Goal: Task Accomplishment & Management: Manage account settings

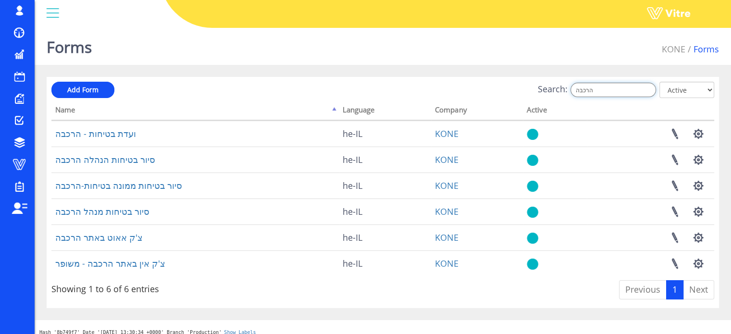
click at [607, 92] on input "הרכבה" at bounding box center [613, 90] width 86 height 14
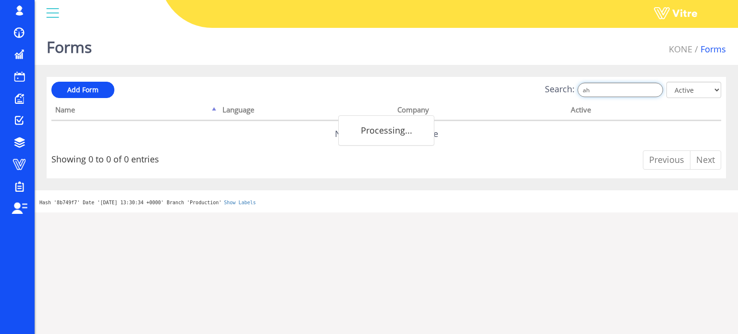
type input "a"
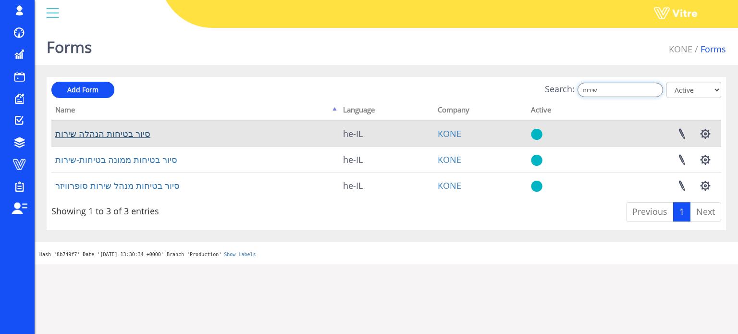
type input "שירות"
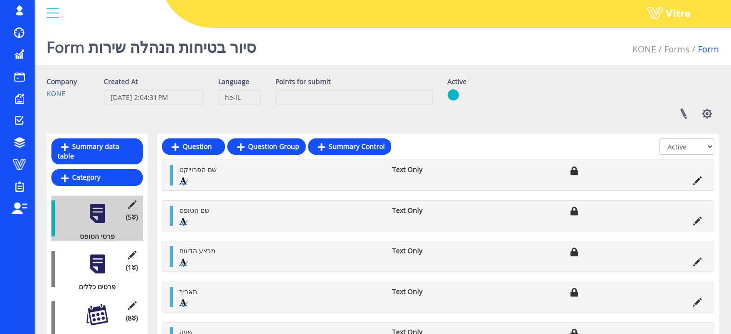
click at [99, 304] on div at bounding box center [98, 315] width 22 height 22
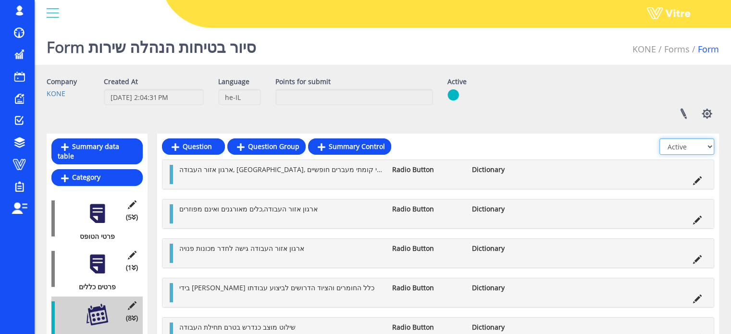
click at [710, 148] on select "All Active Not Active" at bounding box center [686, 146] width 55 height 16
select select "2"
click at [660, 138] on select "All Active Not Active" at bounding box center [686, 146] width 55 height 16
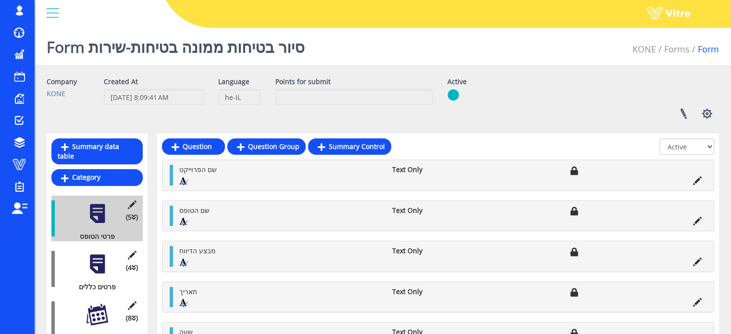
click at [100, 305] on div at bounding box center [98, 315] width 22 height 22
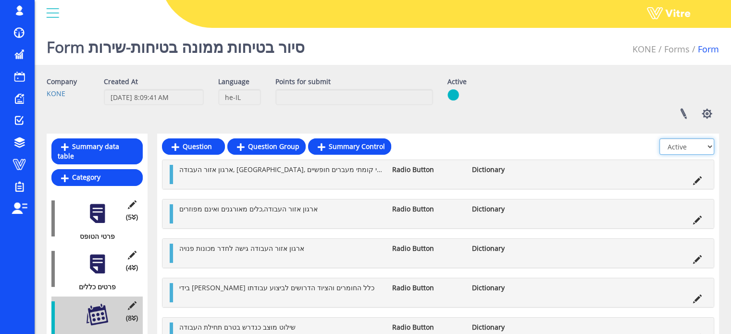
click at [704, 150] on select "All Active Not Active" at bounding box center [686, 146] width 55 height 16
select select "2"
click at [660, 138] on select "All Active Not Active" at bounding box center [686, 146] width 55 height 16
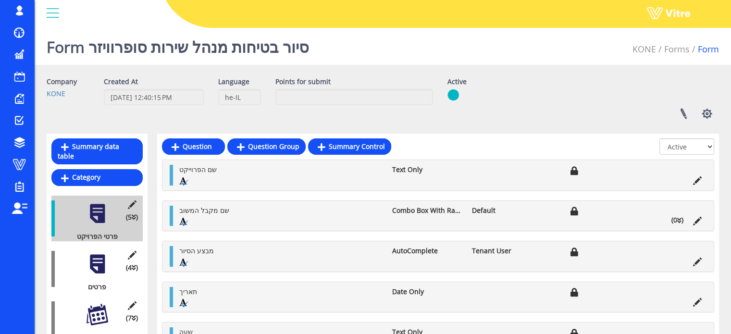
click at [95, 305] on div at bounding box center [98, 315] width 22 height 22
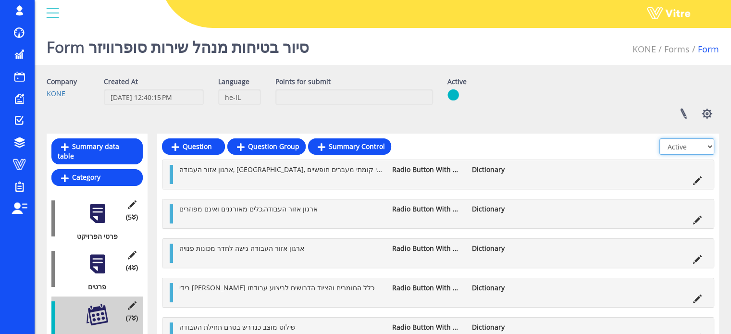
click at [690, 148] on select "All Active Not Active" at bounding box center [686, 146] width 55 height 16
select select "2"
click at [660, 138] on select "All Active Not Active" at bounding box center [686, 146] width 55 height 16
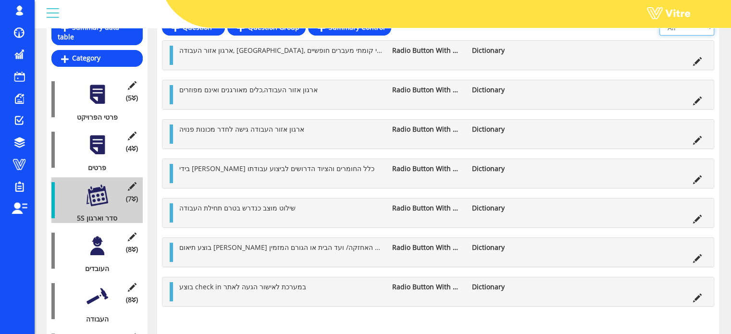
scroll to position [144, 0]
